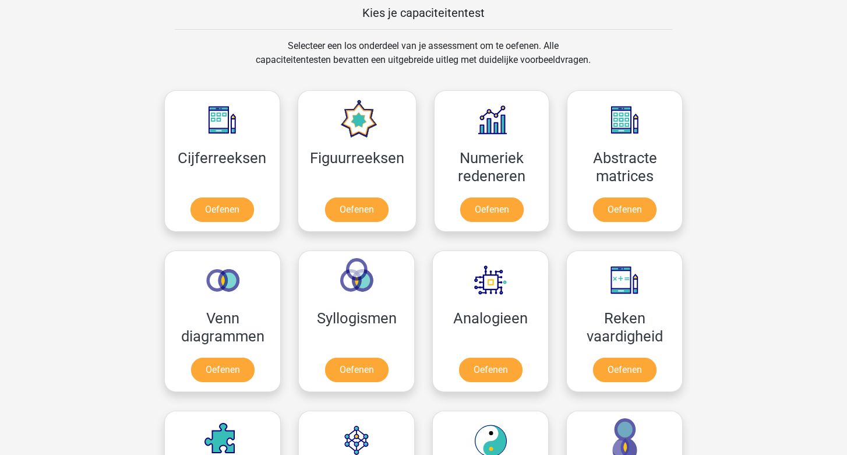
scroll to position [456, 0]
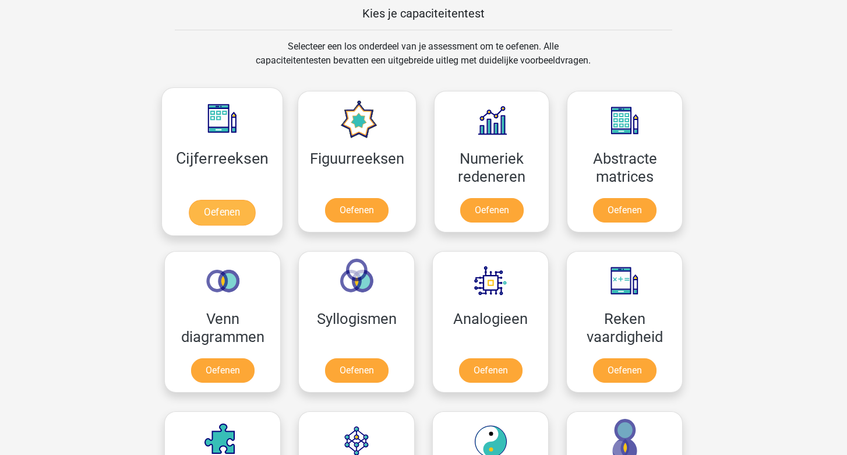
click at [238, 208] on link "Oefenen" at bounding box center [222, 213] width 66 height 26
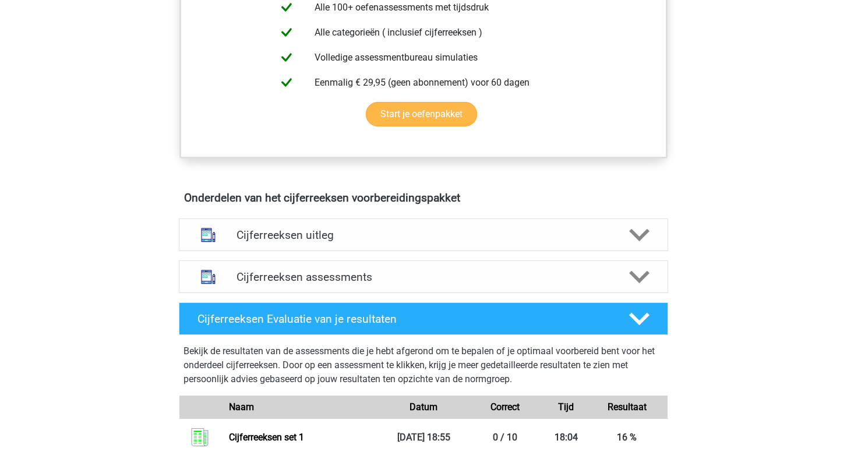
scroll to position [535, 0]
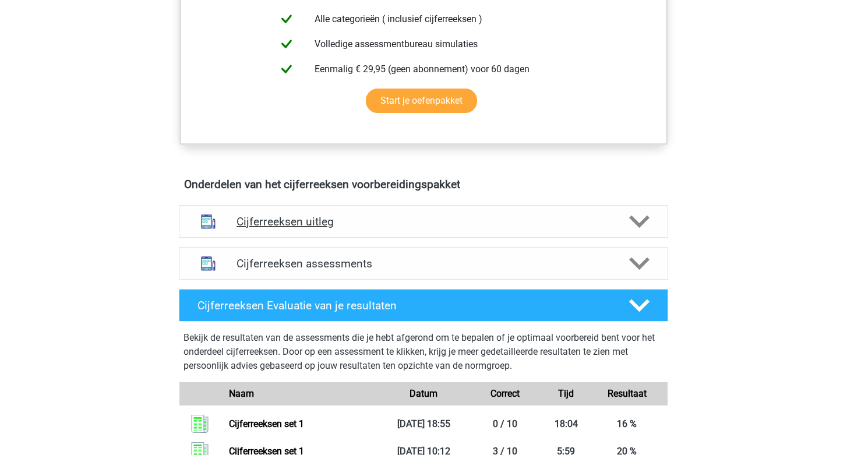
click at [421, 228] on h4 "Cijferreeksen uitleg" at bounding box center [424, 221] width 374 height 13
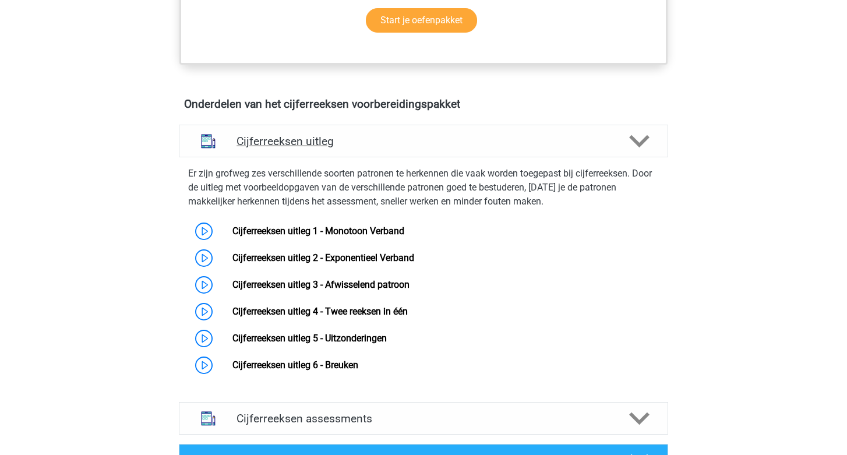
scroll to position [617, 0]
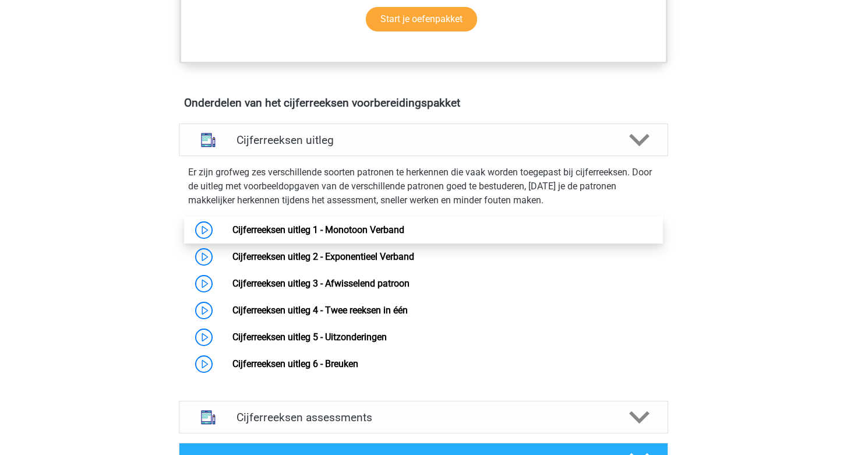
click at [387, 235] on link "Cijferreeksen uitleg 1 - Monotoon Verband" at bounding box center [318, 229] width 172 height 11
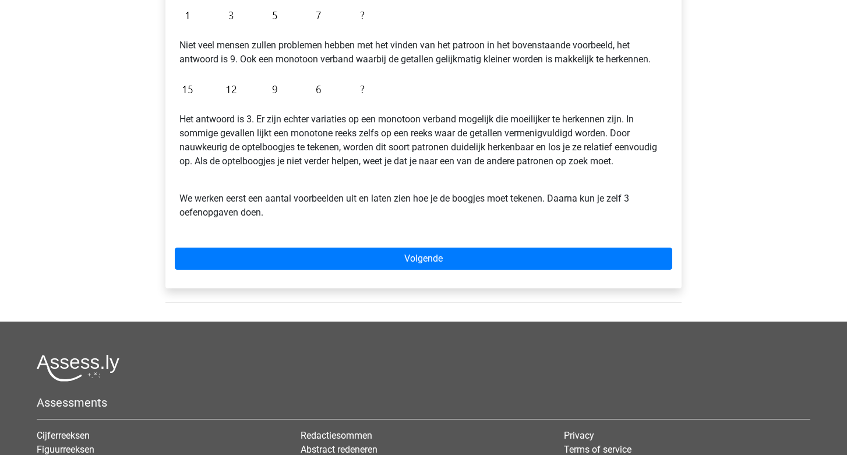
scroll to position [293, 0]
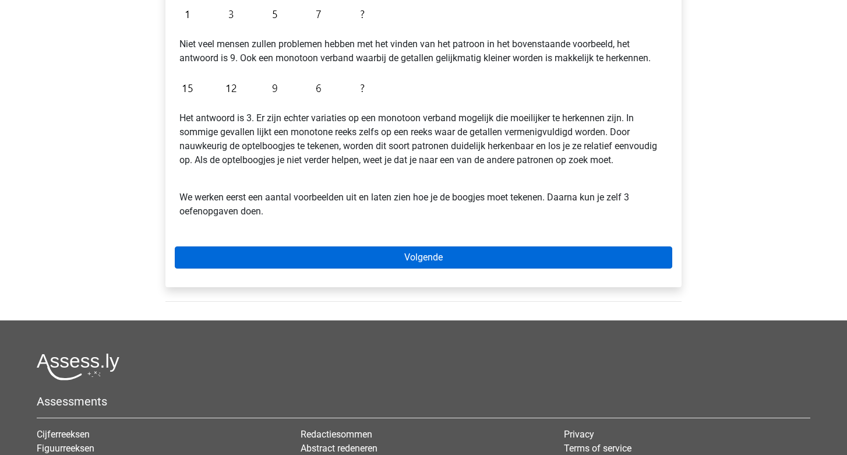
click at [390, 252] on link "Volgende" at bounding box center [424, 257] width 498 height 22
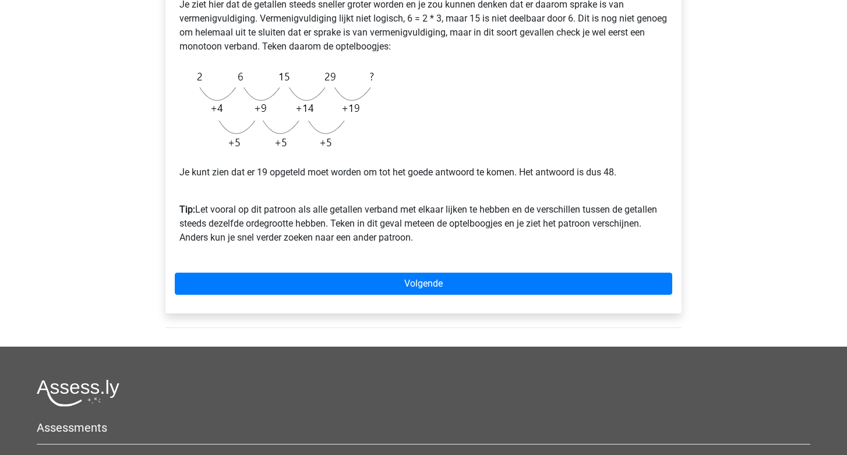
scroll to position [297, 0]
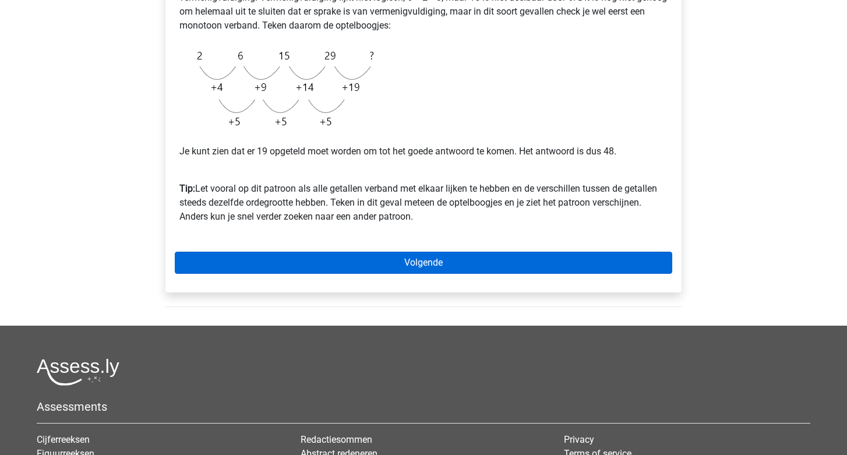
click at [400, 260] on link "Volgende" at bounding box center [424, 263] width 498 height 22
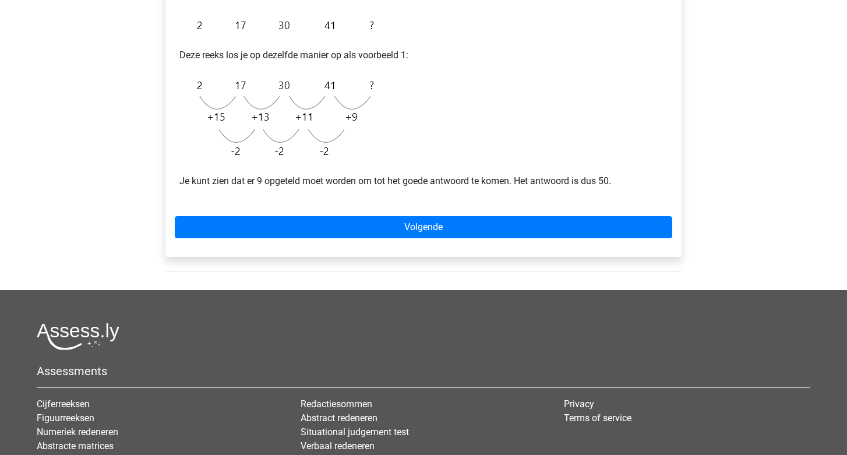
scroll to position [246, 0]
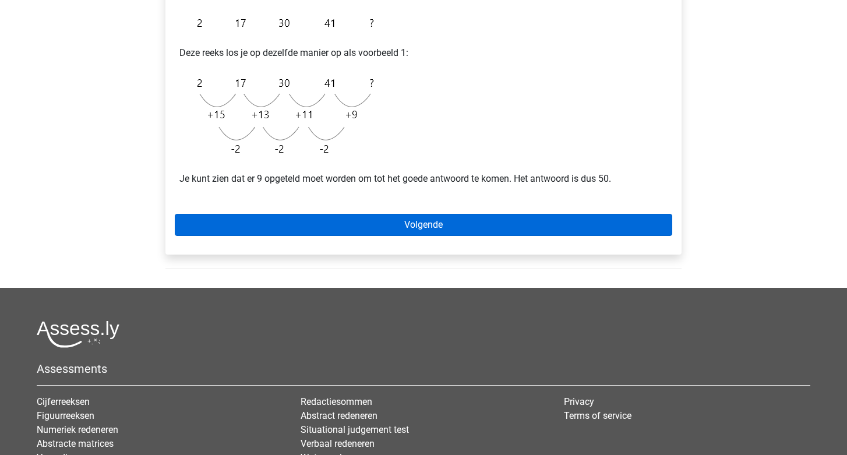
click at [424, 224] on link "Volgende" at bounding box center [424, 225] width 498 height 22
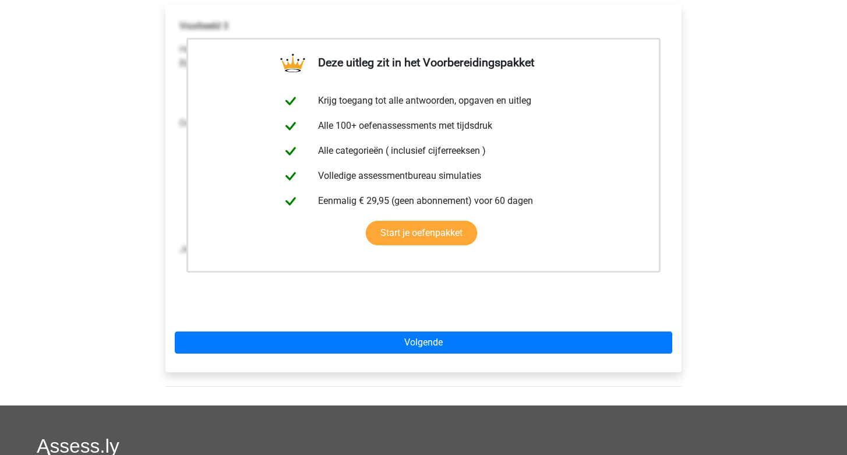
scroll to position [182, 0]
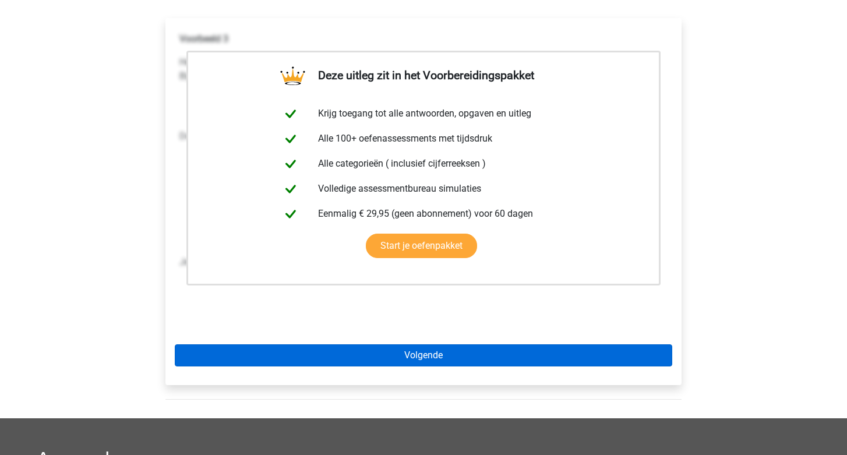
click at [427, 358] on link "Volgende" at bounding box center [424, 355] width 498 height 22
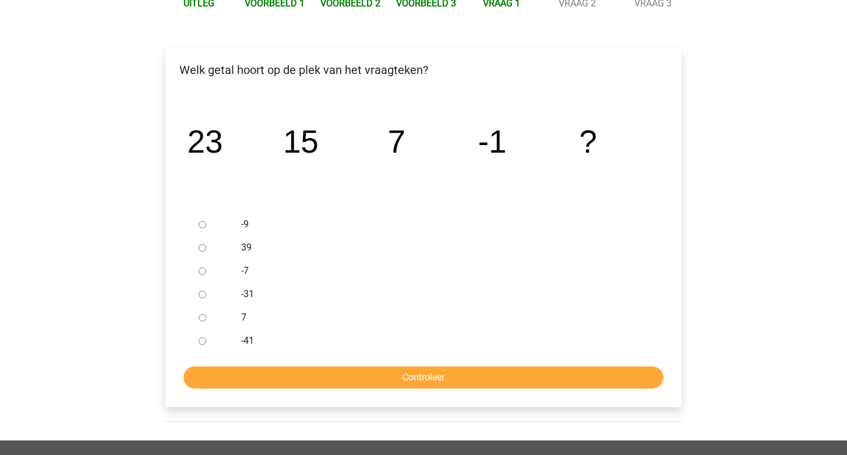
scroll to position [155, 0]
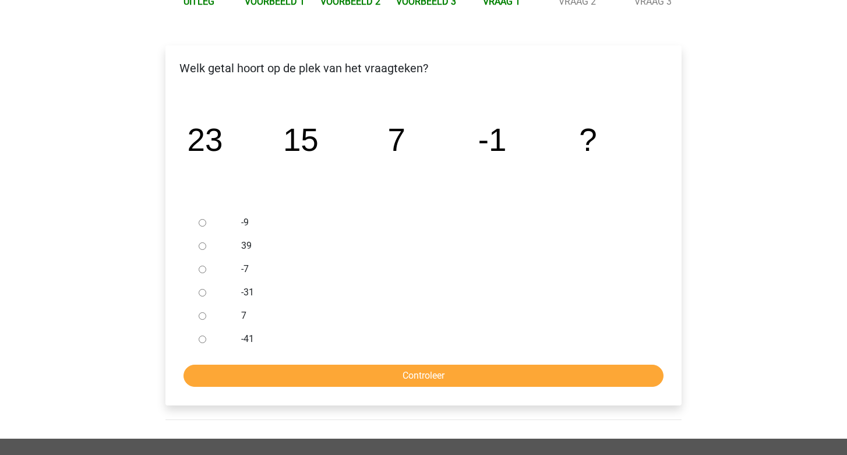
click at [201, 223] on input "-9" at bounding box center [203, 223] width 8 height 8
radio input "true"
click at [352, 377] on input "Controleer" at bounding box center [424, 376] width 480 height 22
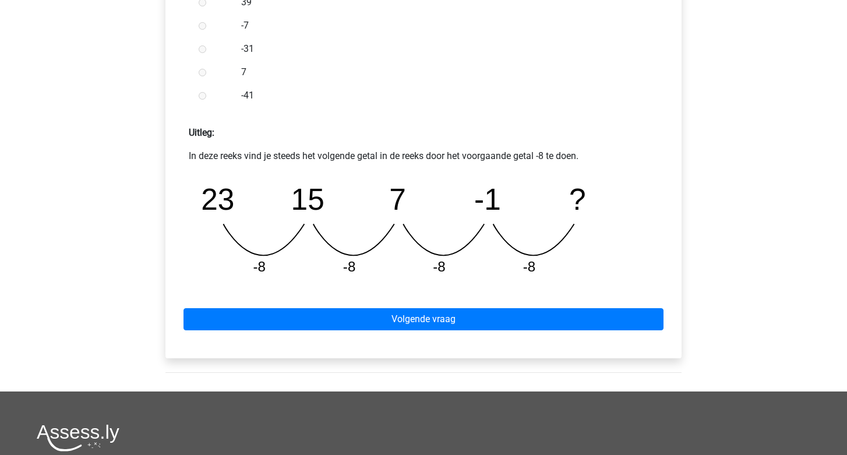
scroll to position [483, 0]
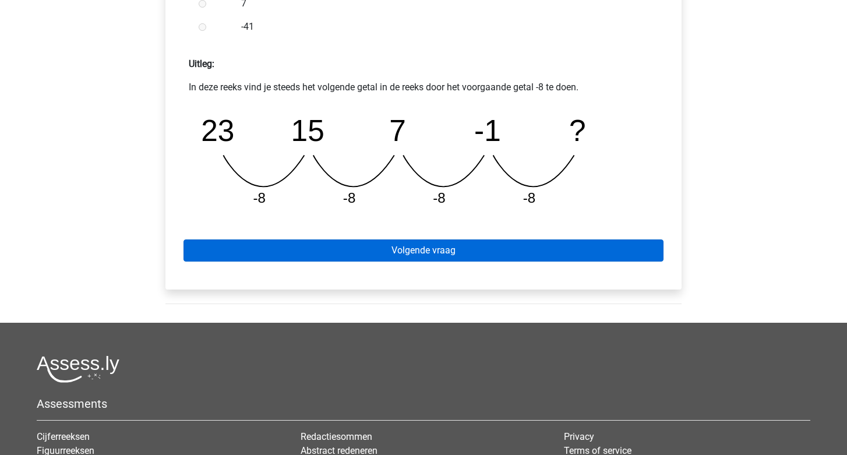
click at [413, 257] on link "Volgende vraag" at bounding box center [424, 250] width 480 height 22
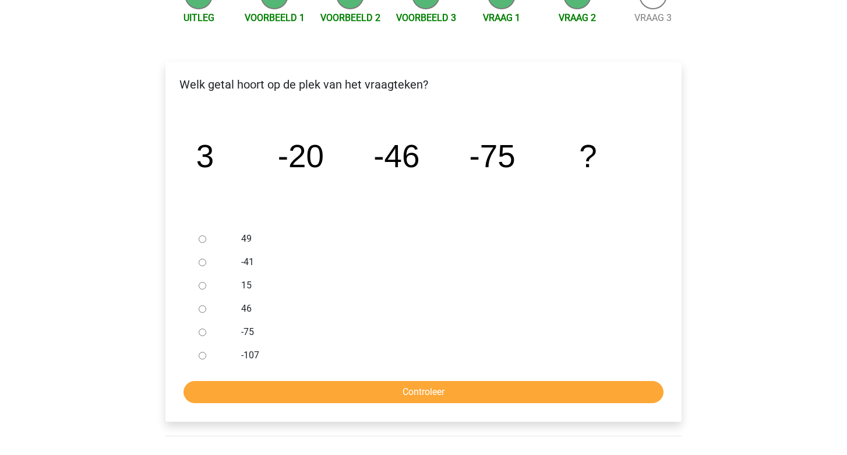
scroll to position [142, 0]
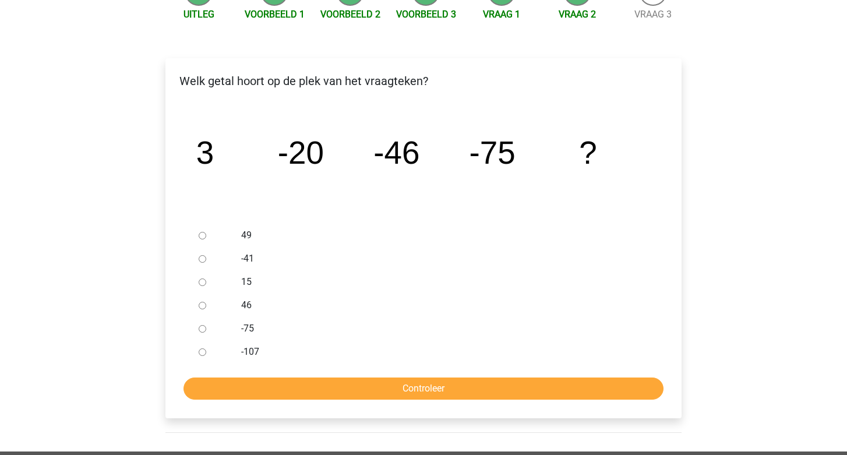
click at [203, 259] on input "-41" at bounding box center [203, 259] width 8 height 8
radio input "true"
click at [371, 387] on input "Controleer" at bounding box center [424, 389] width 480 height 22
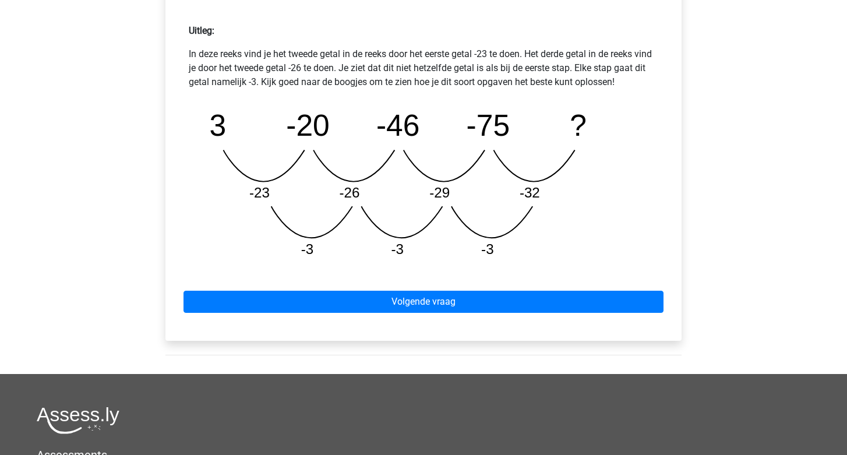
scroll to position [511, 0]
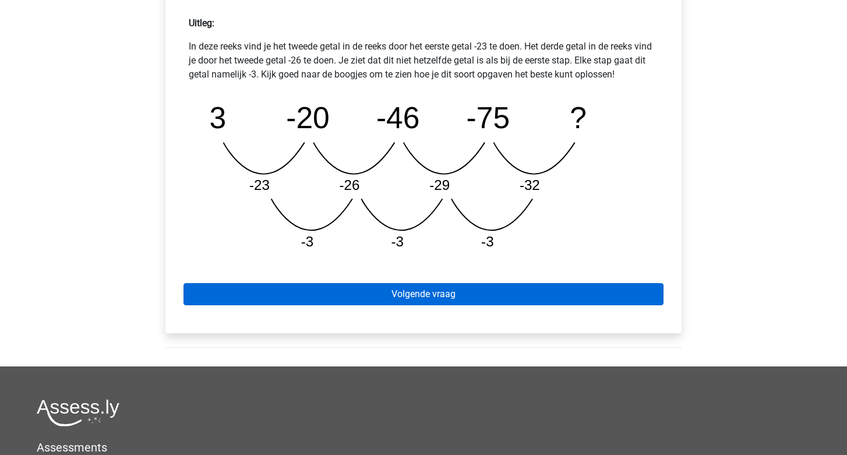
click at [393, 292] on link "Volgende vraag" at bounding box center [424, 294] width 480 height 22
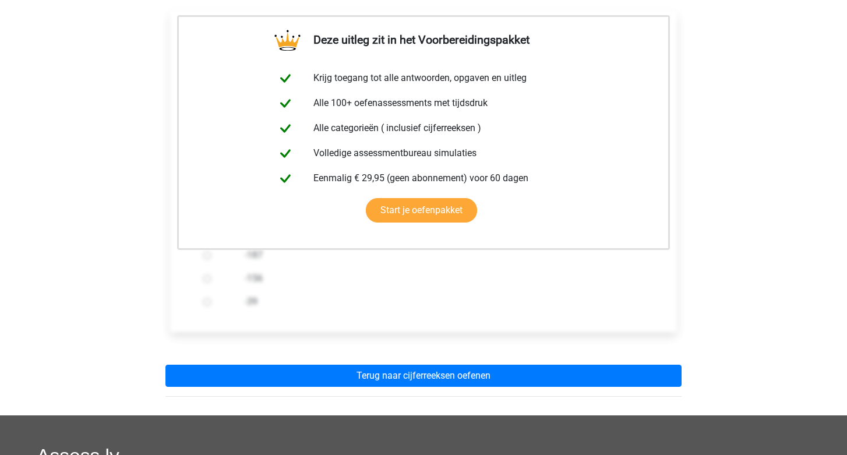
scroll to position [200, 0]
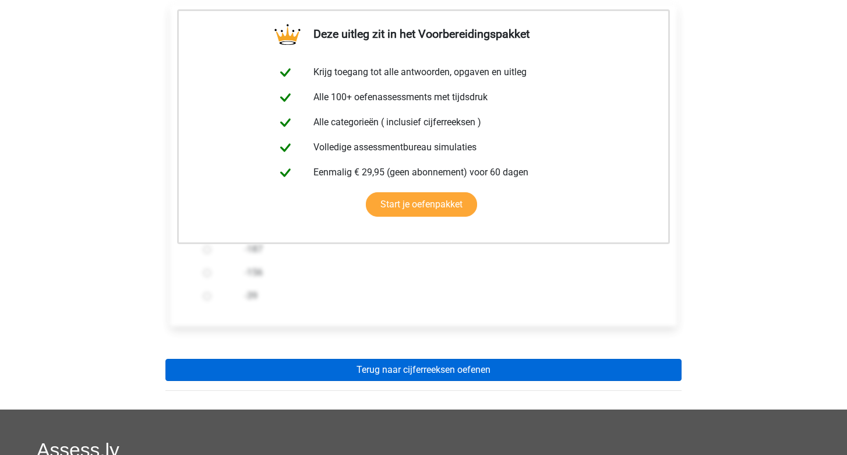
click at [429, 368] on link "Terug naar cijferreeksen oefenen" at bounding box center [423, 370] width 516 height 22
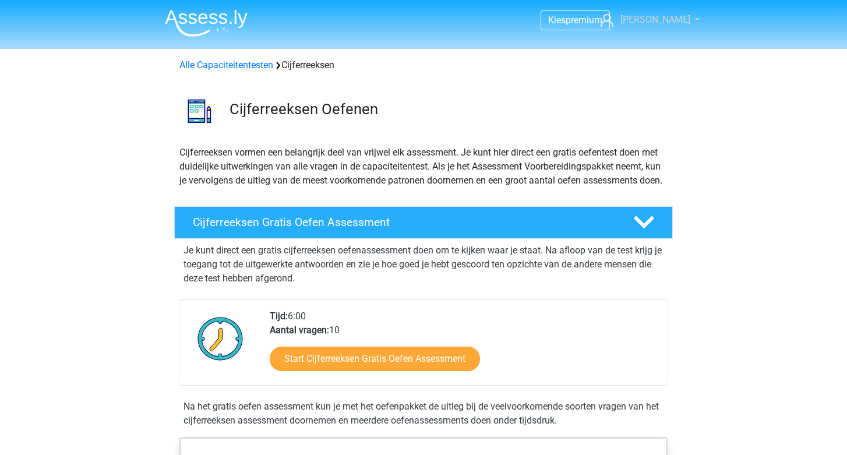
click at [671, 16] on span "[PERSON_NAME]" at bounding box center [655, 19] width 70 height 11
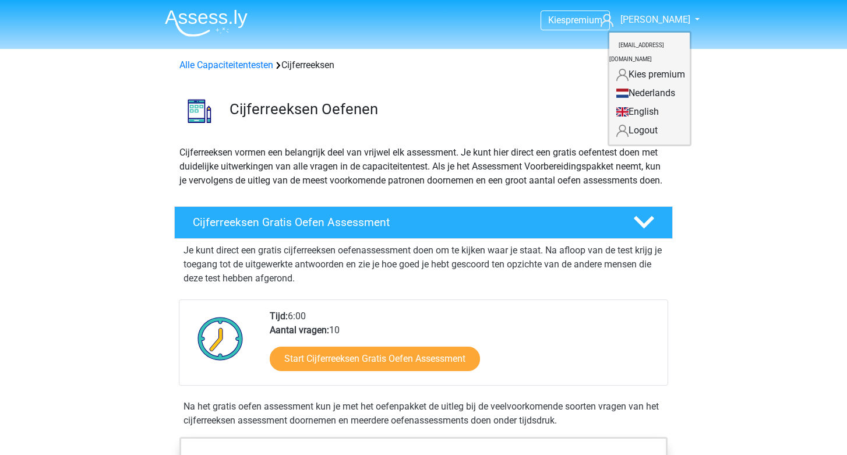
click at [647, 84] on link "Nederlands" at bounding box center [649, 93] width 80 height 19
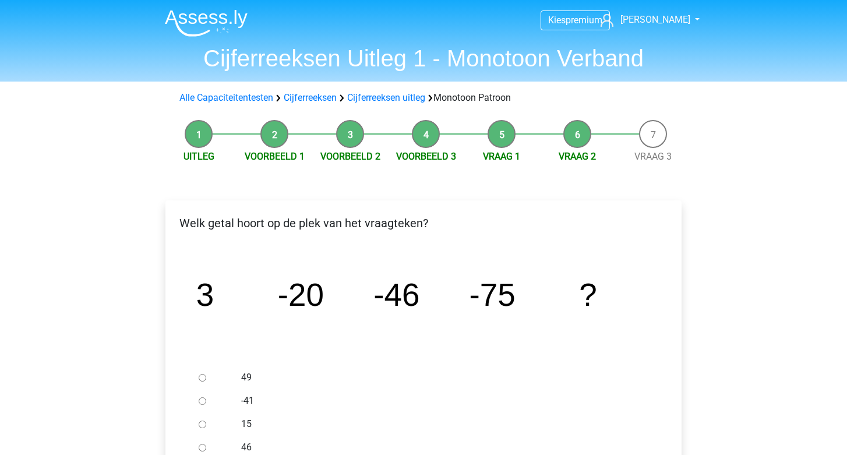
click at [204, 22] on img at bounding box center [206, 22] width 83 height 27
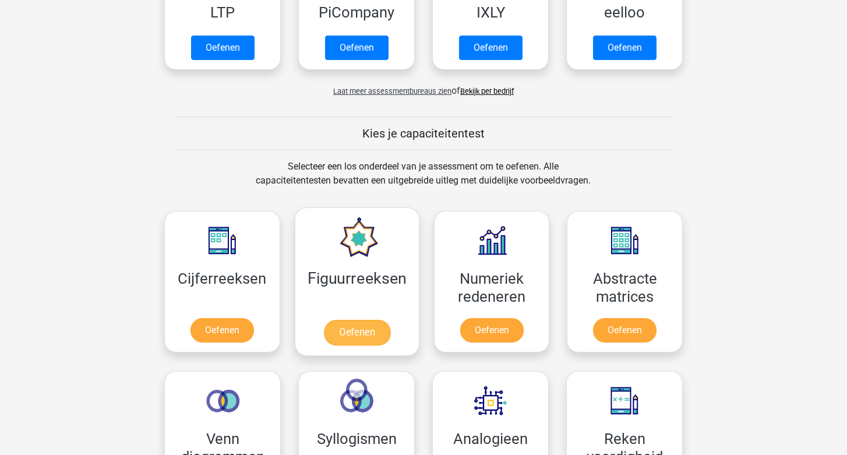
scroll to position [339, 0]
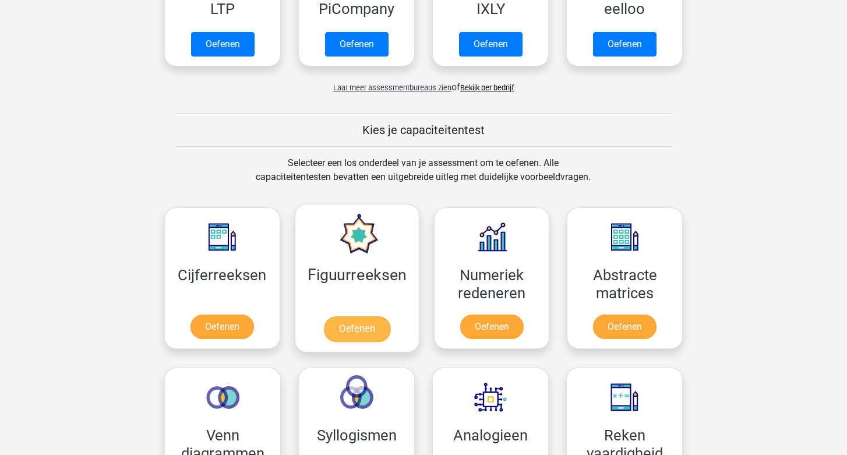
click at [356, 327] on link "Oefenen" at bounding box center [356, 329] width 66 height 26
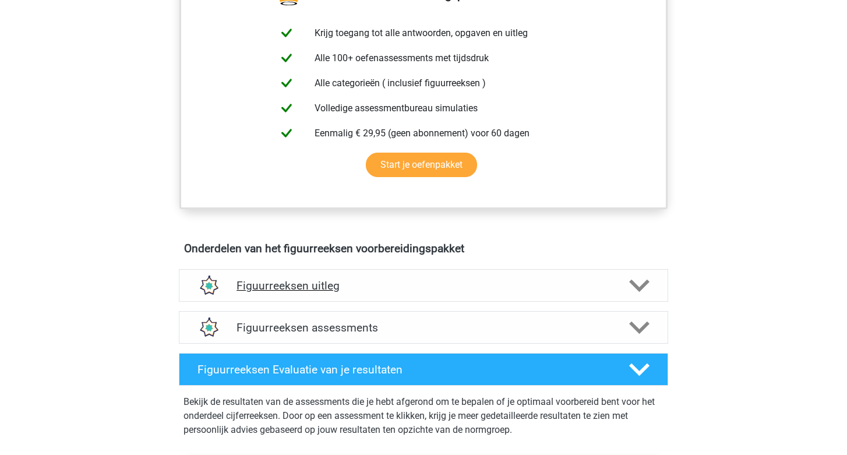
scroll to position [489, 0]
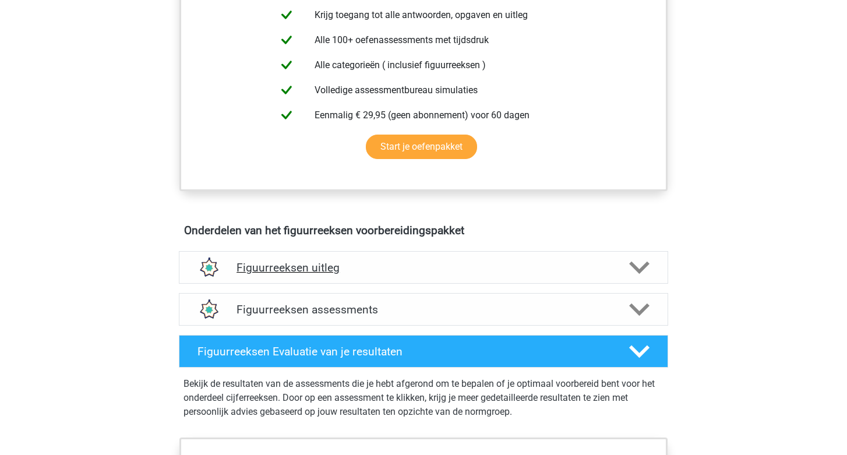
click at [325, 264] on h4 "Figuurreeksen uitleg" at bounding box center [424, 267] width 374 height 13
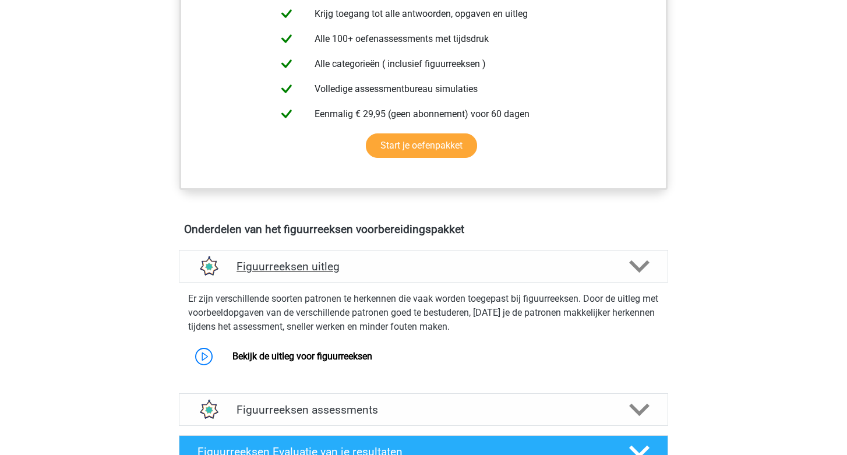
scroll to position [493, 0]
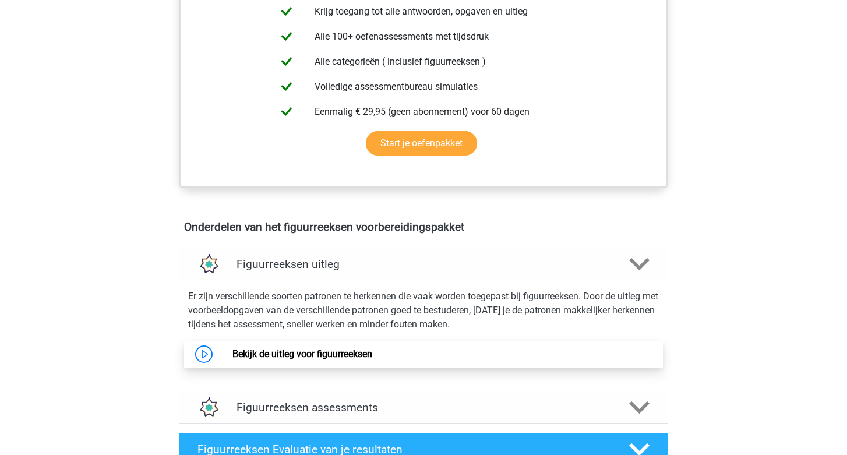
click at [310, 352] on link "Bekijk de uitleg voor figuurreeksen" at bounding box center [302, 353] width 140 height 11
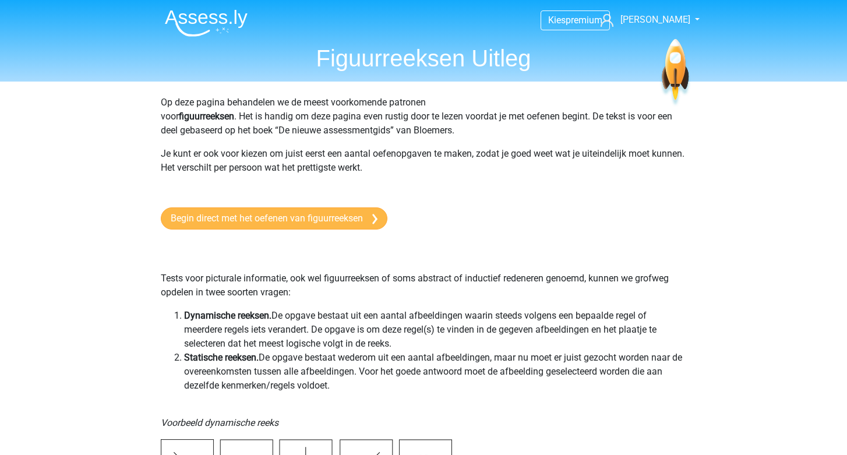
click at [333, 222] on link "Begin direct met het oefenen van figuurreeksen" at bounding box center [274, 218] width 227 height 22
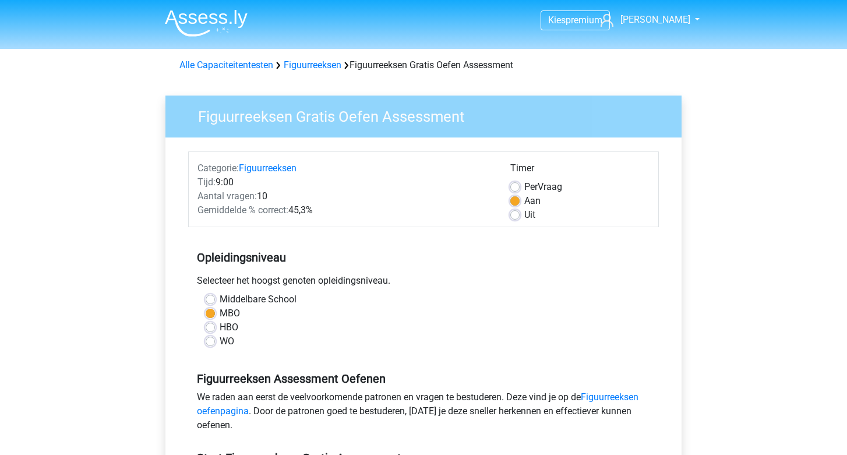
click at [220, 301] on label "Middelbare School" at bounding box center [258, 299] width 77 height 14
click at [210, 301] on input "Middelbare School" at bounding box center [210, 298] width 9 height 12
radio input "true"
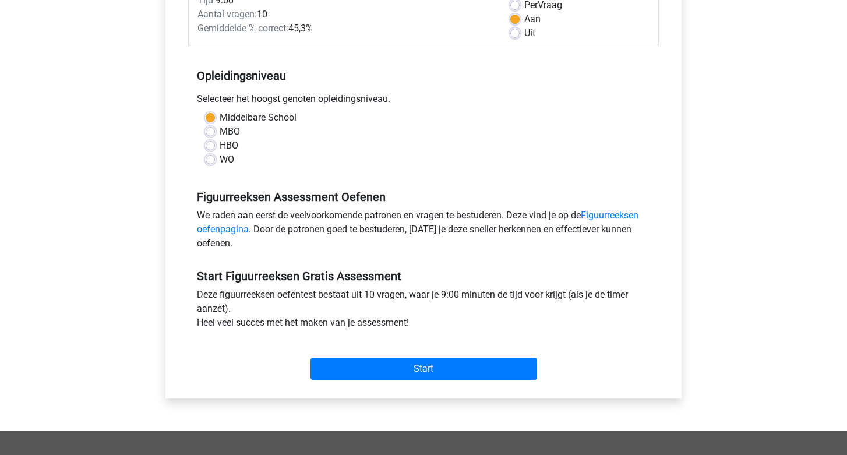
scroll to position [184, 0]
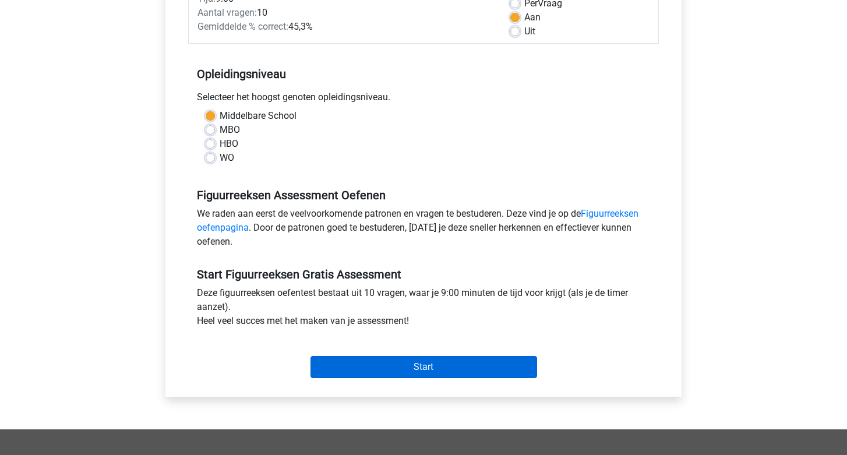
click at [393, 370] on input "Start" at bounding box center [424, 367] width 227 height 22
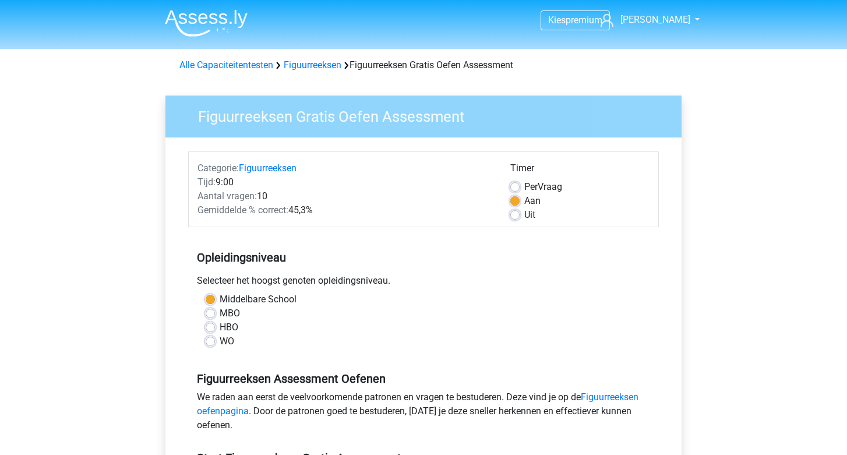
scroll to position [0, 0]
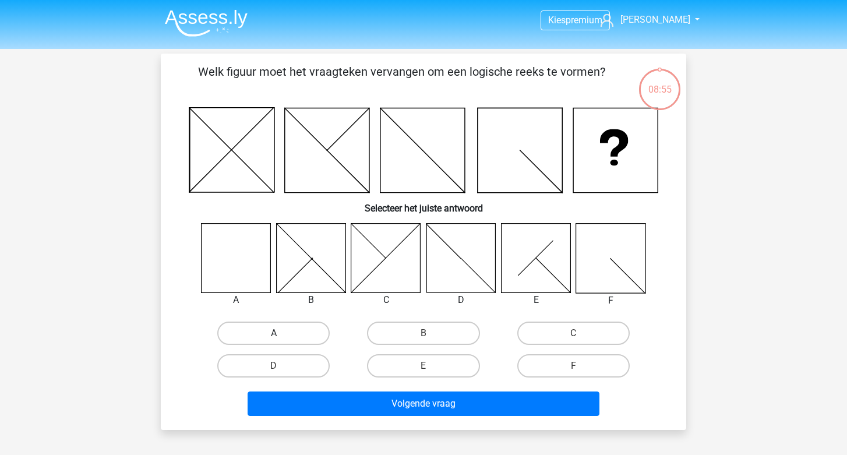
click at [287, 334] on label "A" at bounding box center [273, 333] width 112 height 23
click at [281, 334] on input "A" at bounding box center [278, 337] width 8 height 8
radio input "true"
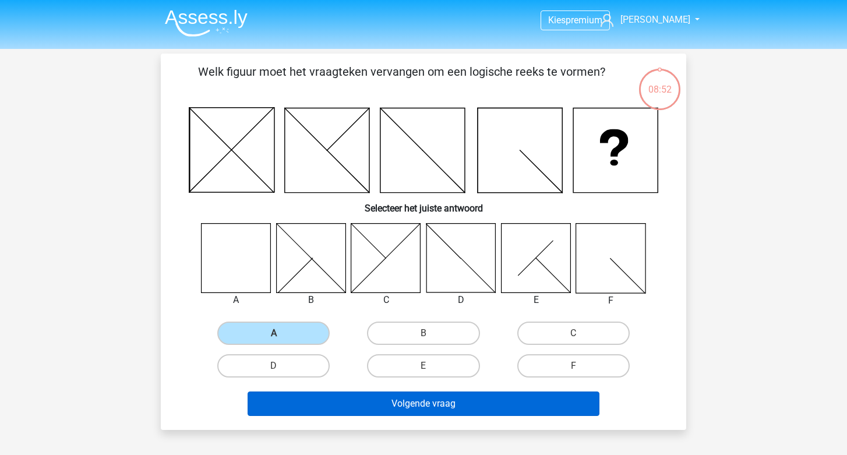
click at [389, 407] on button "Volgende vraag" at bounding box center [424, 403] width 352 height 24
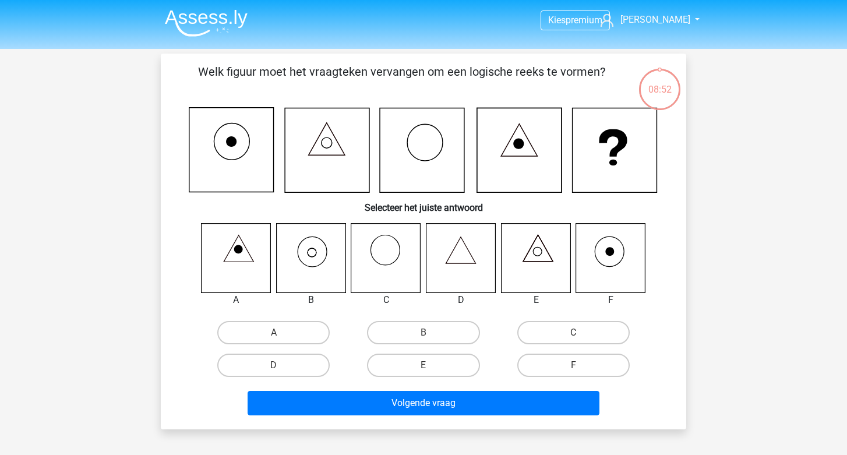
scroll to position [54, 0]
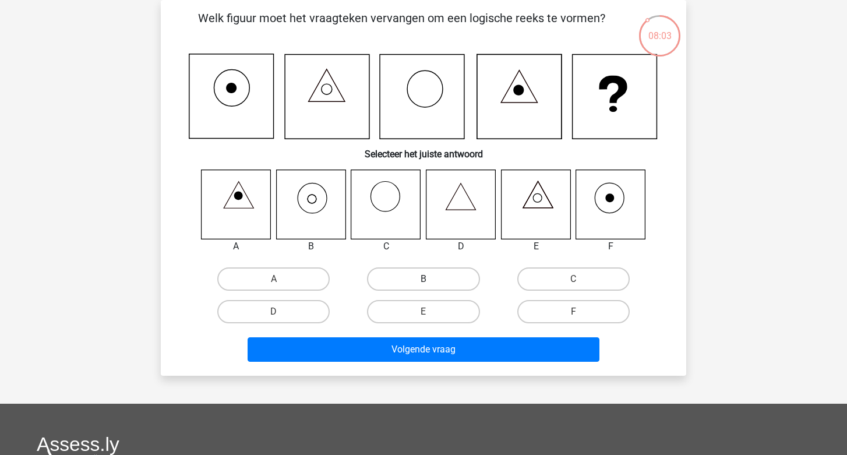
click at [415, 280] on label "B" at bounding box center [423, 278] width 112 height 23
click at [424, 280] on input "B" at bounding box center [428, 283] width 8 height 8
radio input "true"
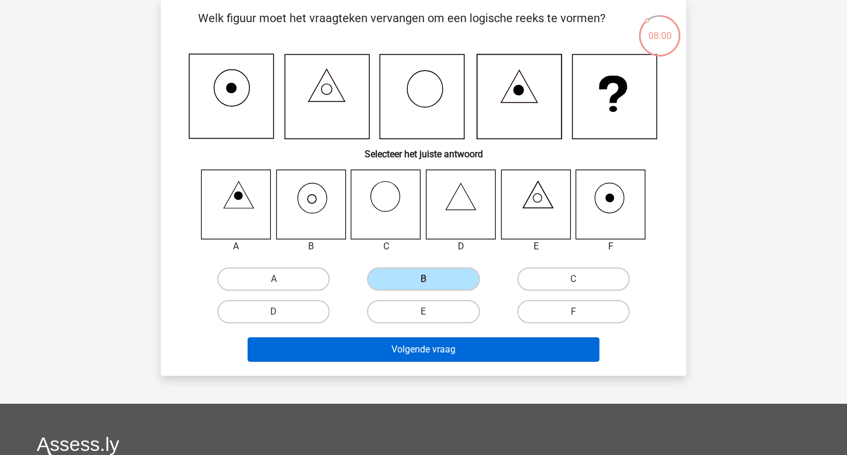
click at [419, 350] on button "Volgende vraag" at bounding box center [424, 349] width 352 height 24
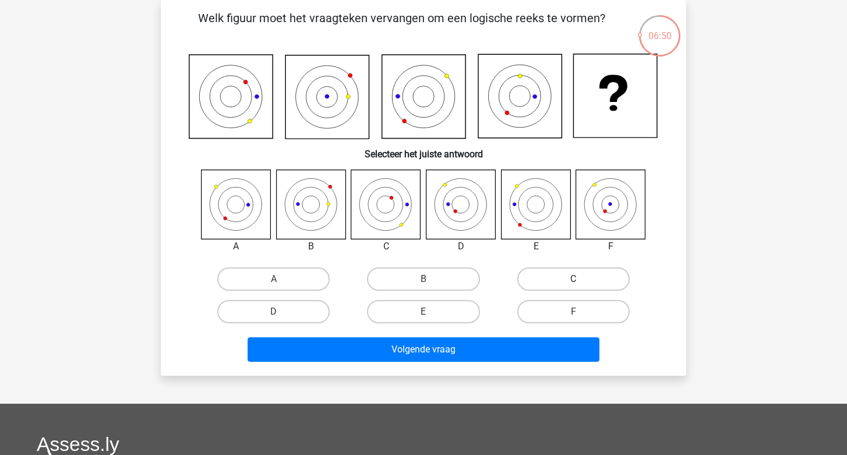
click at [563, 276] on label "C" at bounding box center [573, 278] width 112 height 23
click at [573, 279] on input "C" at bounding box center [577, 283] width 8 height 8
radio input "true"
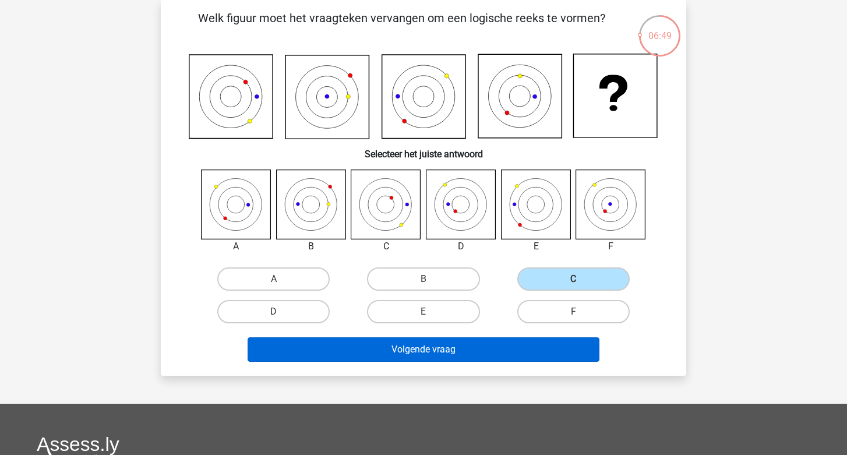
click at [459, 349] on button "Volgende vraag" at bounding box center [424, 349] width 352 height 24
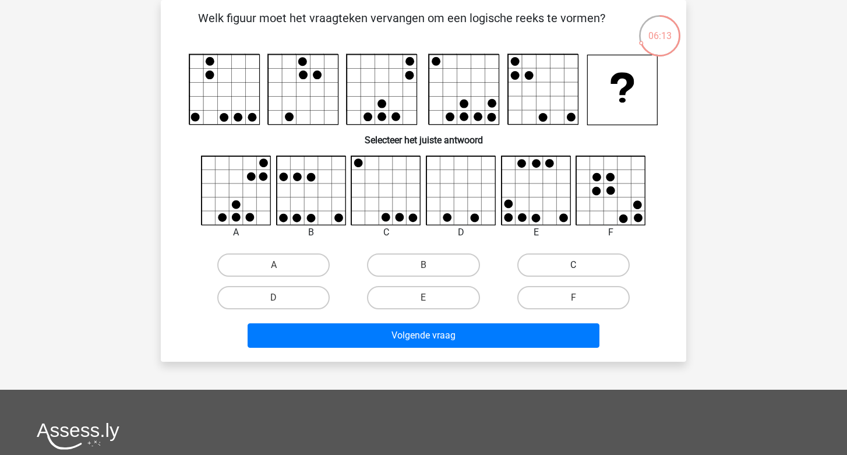
click at [558, 259] on label "C" at bounding box center [573, 264] width 112 height 23
click at [573, 265] on input "C" at bounding box center [577, 269] width 8 height 8
radio input "true"
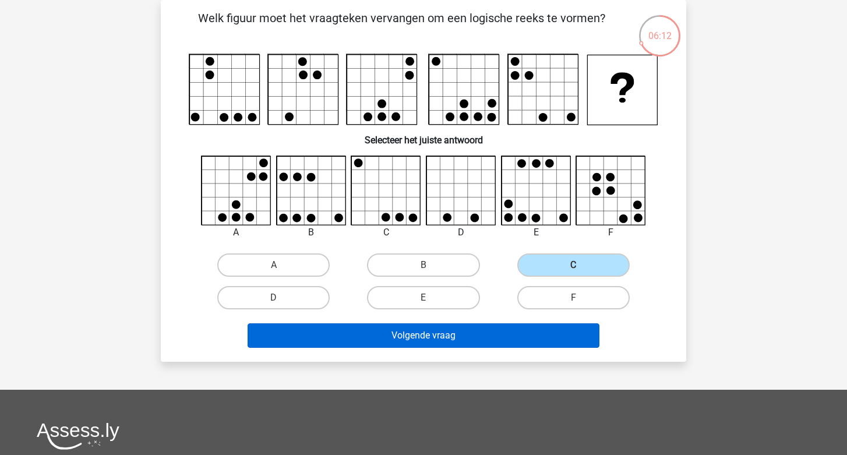
click at [464, 332] on button "Volgende vraag" at bounding box center [424, 335] width 352 height 24
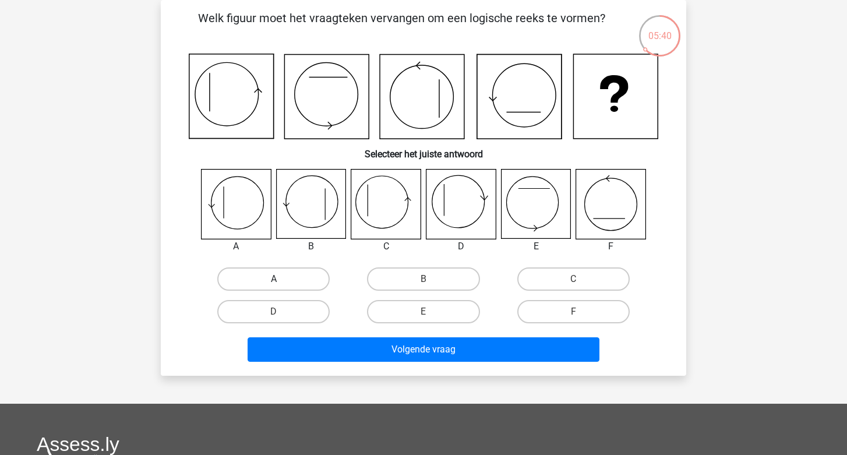
click at [278, 286] on label "A" at bounding box center [273, 278] width 112 height 23
click at [278, 286] on input "A" at bounding box center [278, 283] width 8 height 8
radio input "true"
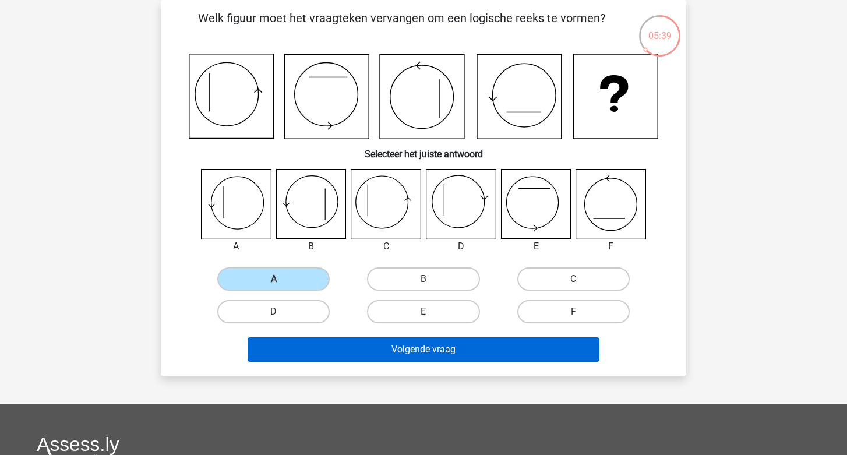
click at [387, 352] on button "Volgende vraag" at bounding box center [424, 349] width 352 height 24
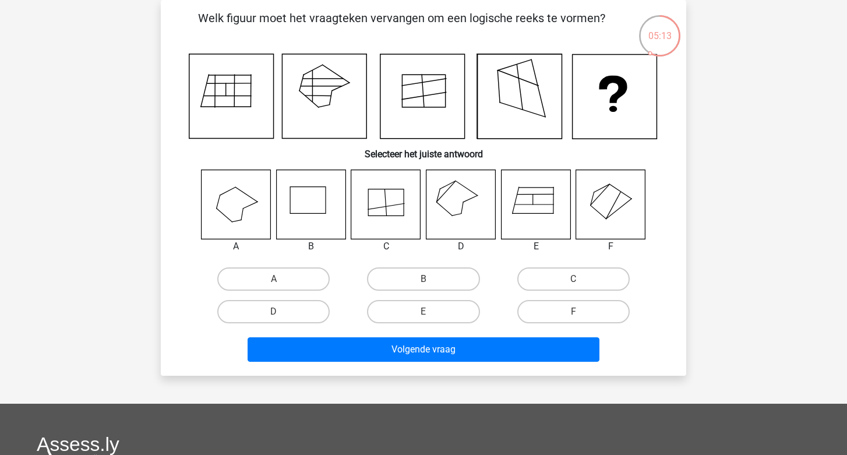
click at [465, 193] on icon at bounding box center [460, 204] width 69 height 69
click at [283, 312] on label "D" at bounding box center [273, 311] width 112 height 23
click at [281, 312] on input "D" at bounding box center [278, 316] width 8 height 8
radio input "true"
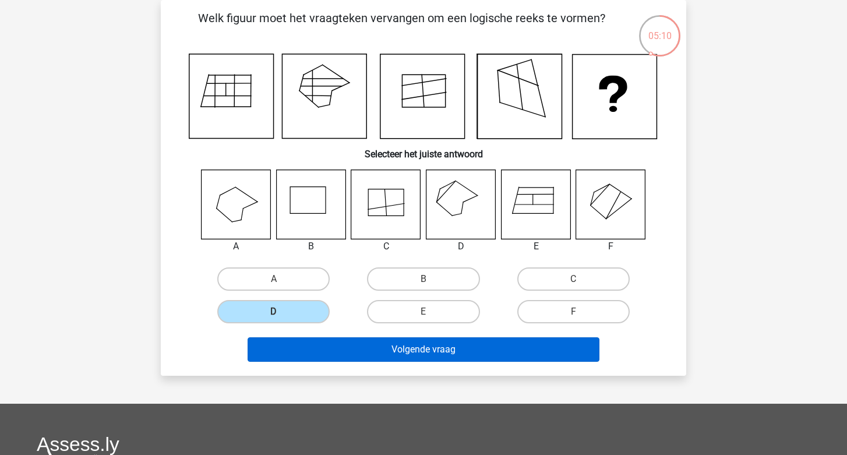
click at [350, 344] on button "Volgende vraag" at bounding box center [424, 349] width 352 height 24
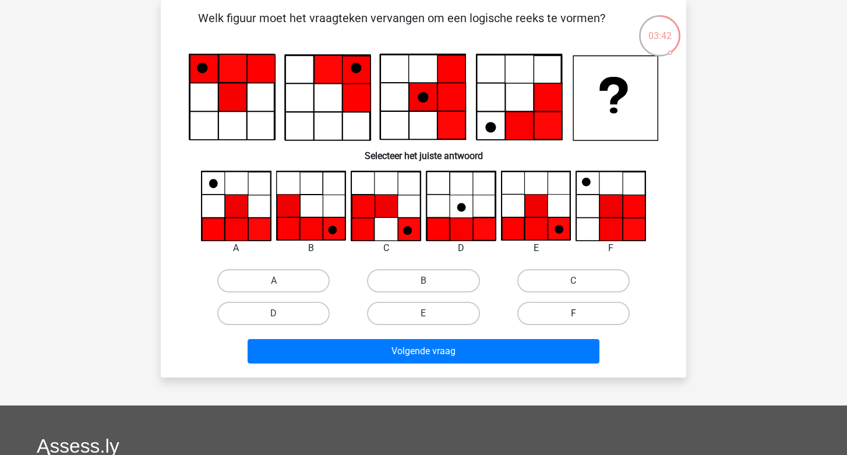
click at [567, 309] on label "F" at bounding box center [573, 313] width 112 height 23
click at [573, 313] on input "F" at bounding box center [577, 317] width 8 height 8
radio input "true"
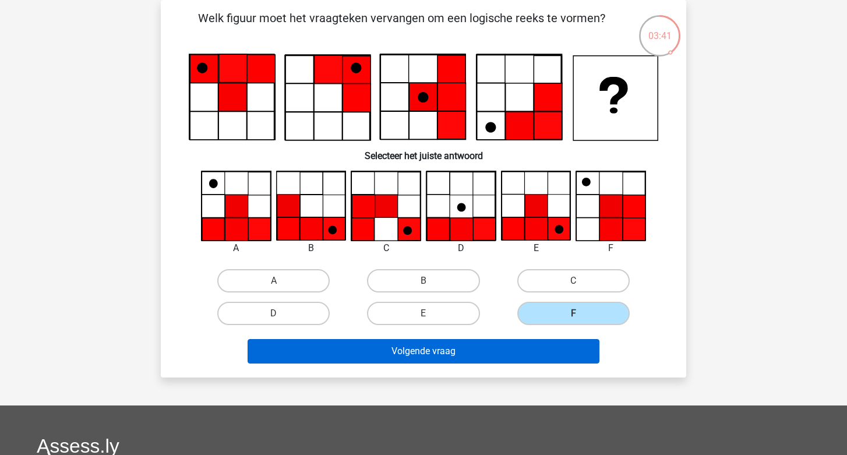
click at [518, 348] on button "Volgende vraag" at bounding box center [424, 351] width 352 height 24
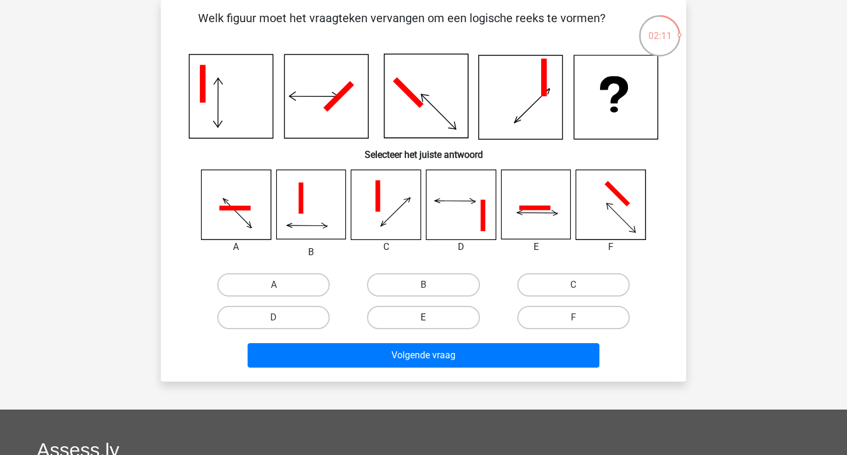
click at [433, 312] on label "E" at bounding box center [423, 317] width 112 height 23
click at [431, 317] on input "E" at bounding box center [428, 321] width 8 height 8
radio input "true"
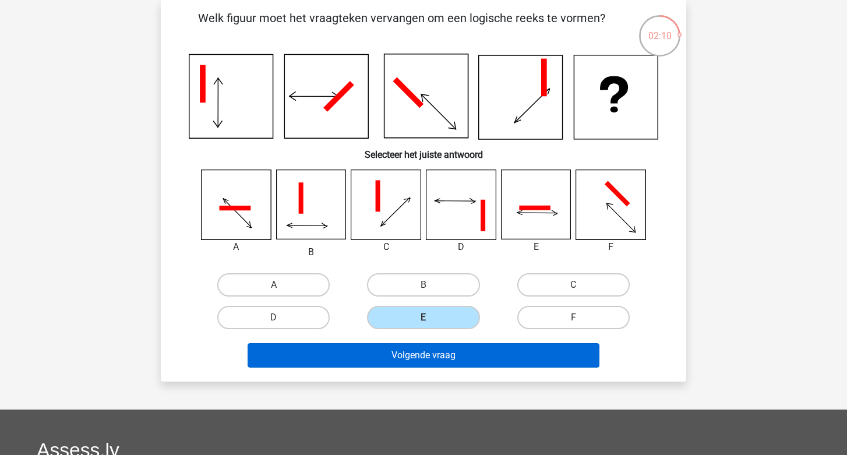
click at [430, 358] on button "Volgende vraag" at bounding box center [424, 355] width 352 height 24
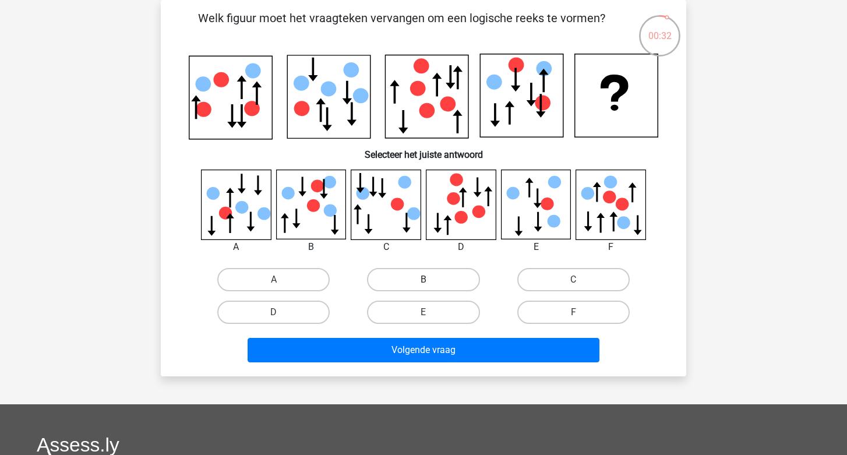
click at [429, 276] on label "B" at bounding box center [423, 279] width 112 height 23
click at [429, 280] on input "B" at bounding box center [428, 284] width 8 height 8
radio input "true"
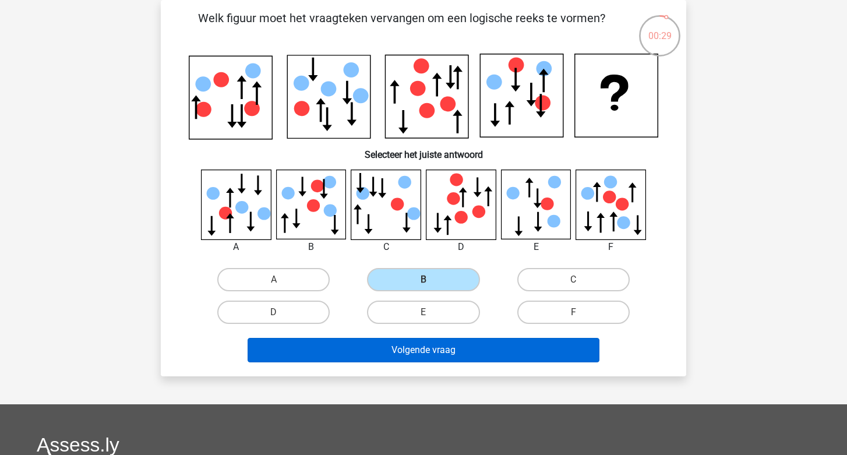
click at [422, 349] on button "Volgende vraag" at bounding box center [424, 350] width 352 height 24
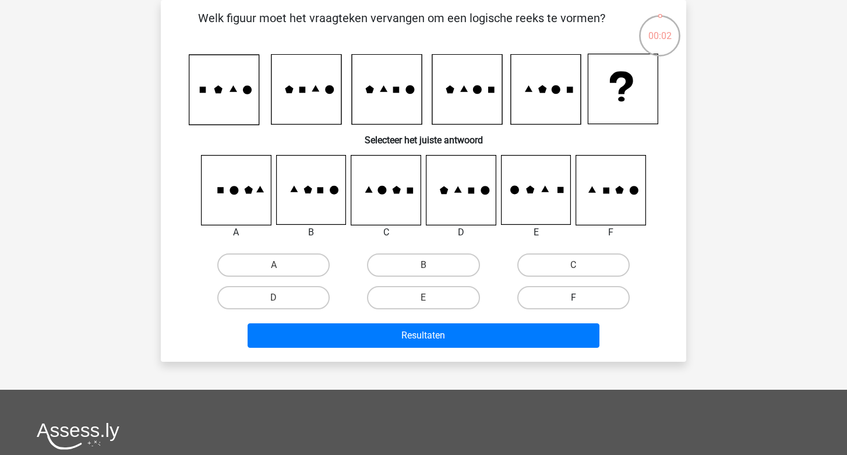
click at [539, 294] on label "F" at bounding box center [573, 297] width 112 height 23
click at [573, 298] on input "F" at bounding box center [577, 302] width 8 height 8
radio input "true"
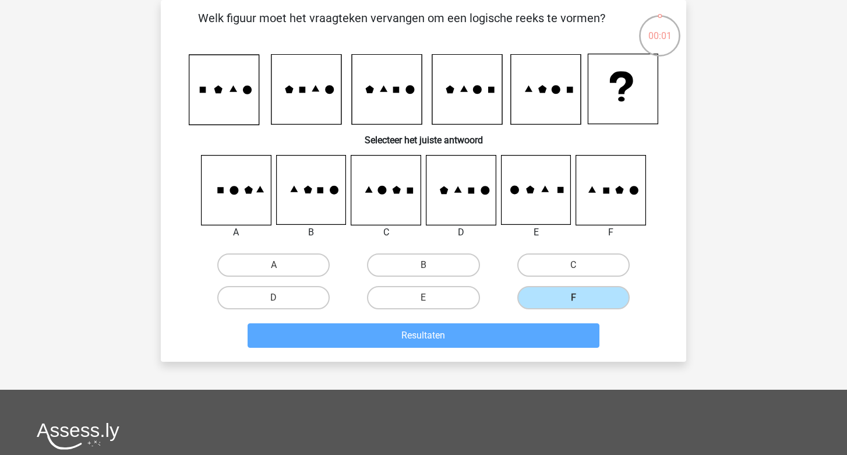
click at [495, 348] on div "Resultaten" at bounding box center [424, 337] width 450 height 29
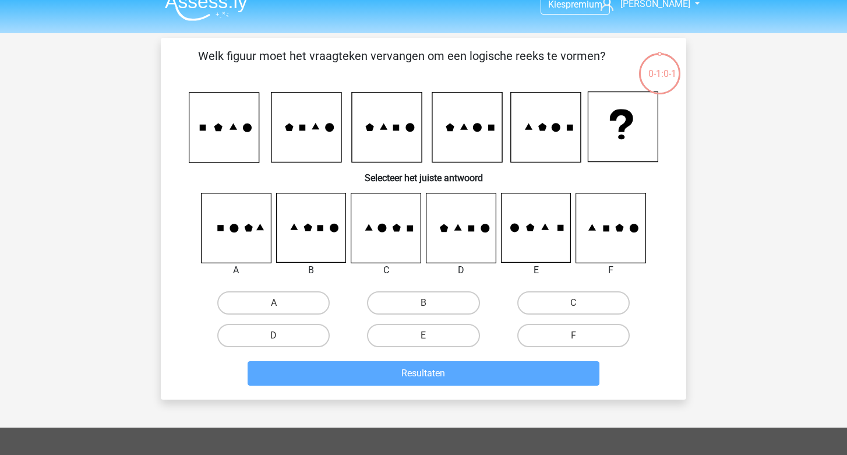
scroll to position [17, 0]
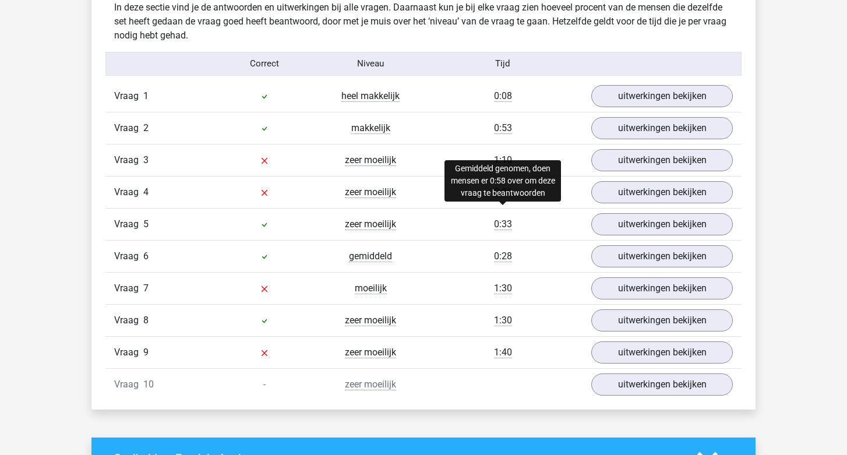
scroll to position [926, 0]
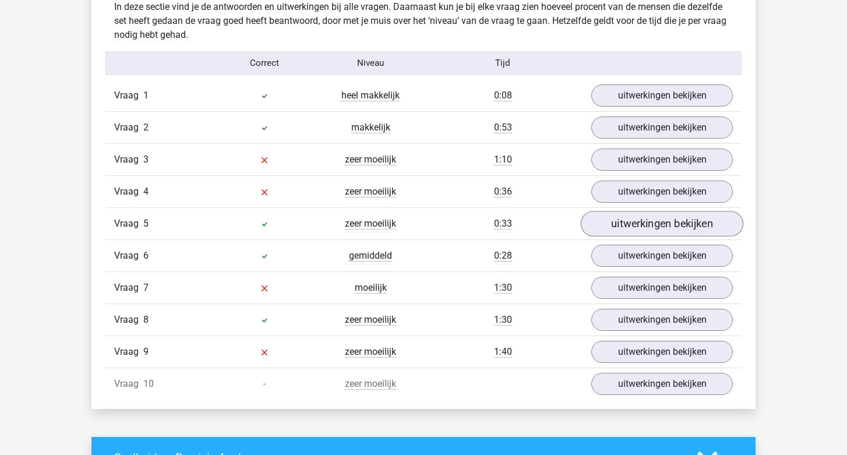
click at [610, 221] on link "uitwerkingen bekijken" at bounding box center [662, 224] width 163 height 26
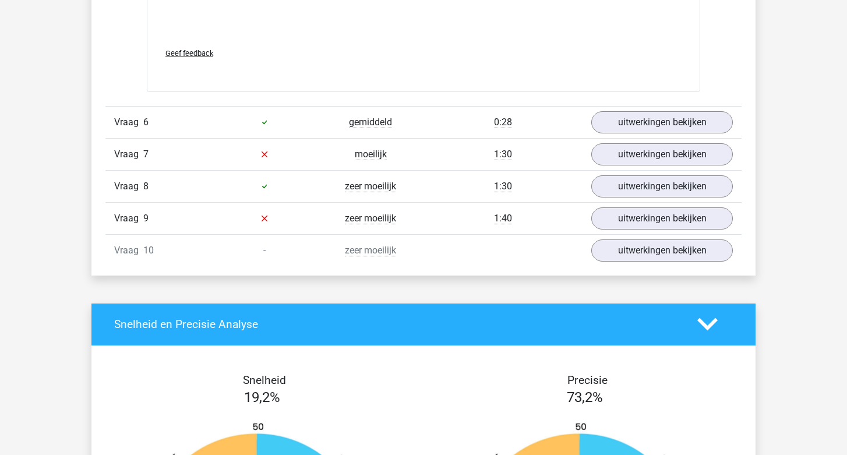
scroll to position [2030, 0]
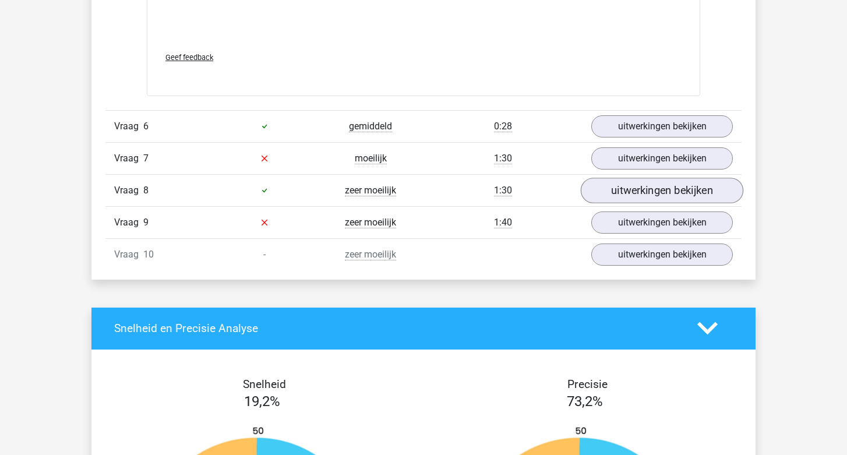
click at [644, 185] on link "uitwerkingen bekijken" at bounding box center [662, 191] width 163 height 26
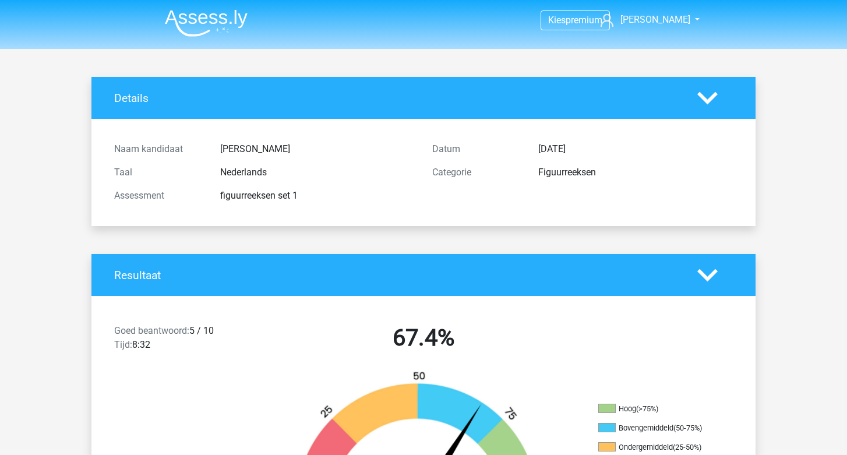
scroll to position [0, 0]
